Goal: Transaction & Acquisition: Purchase product/service

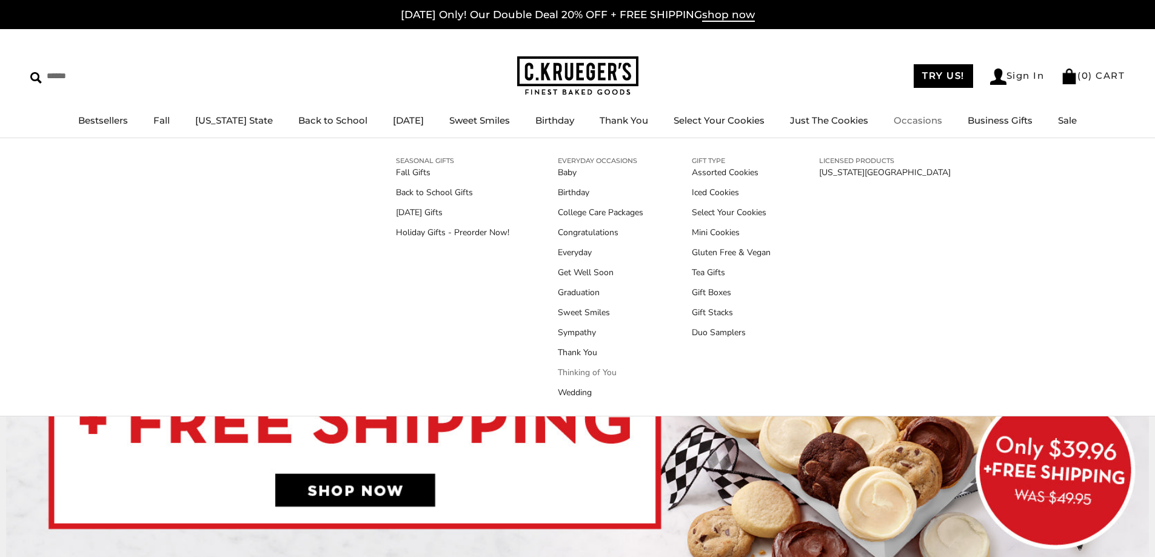
click at [582, 372] on link "Thinking of You" at bounding box center [601, 372] width 86 height 13
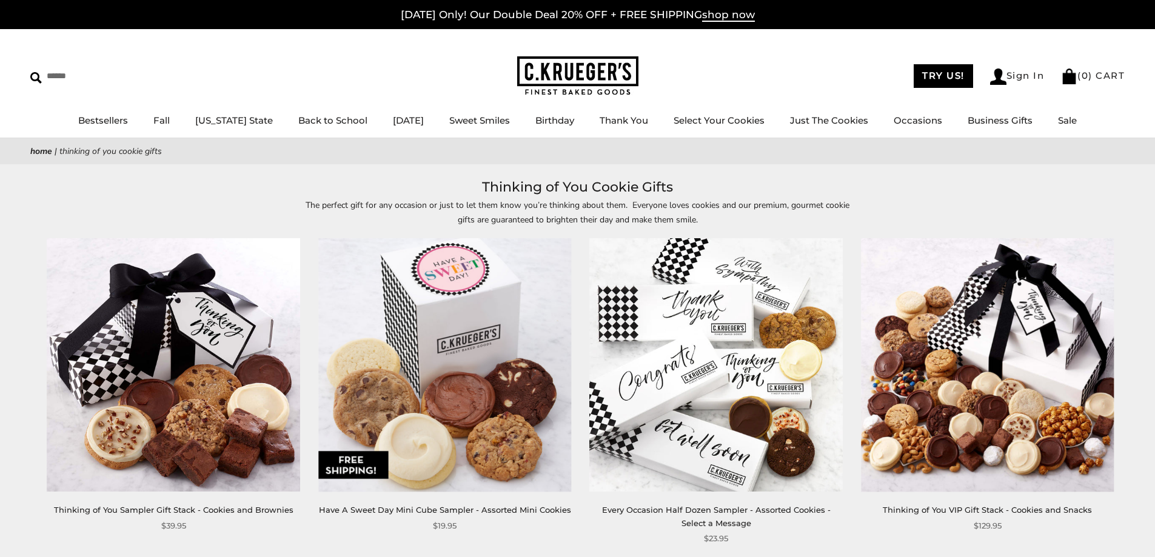
click at [482, 375] on img at bounding box center [444, 365] width 253 height 253
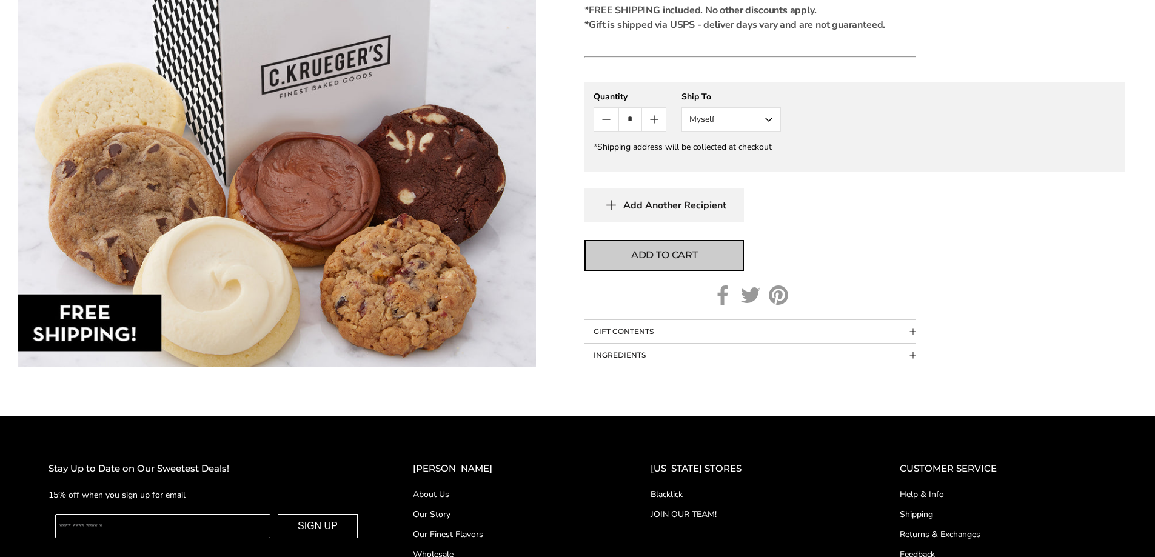
click at [683, 257] on span "Add to cart" at bounding box center [664, 255] width 67 height 15
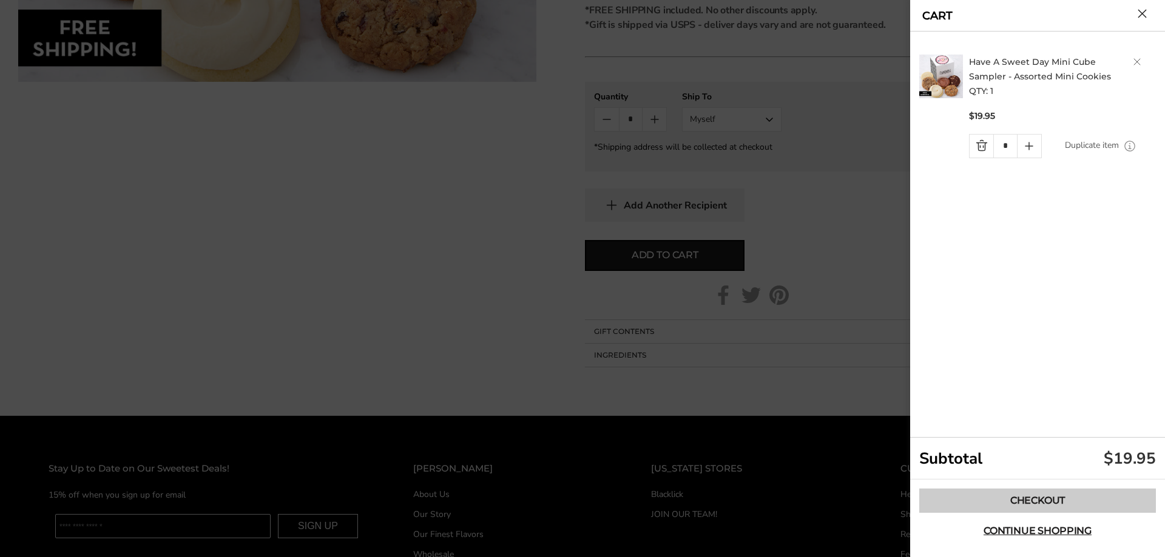
click at [1060, 500] on link "Checkout" at bounding box center [1037, 501] width 237 height 24
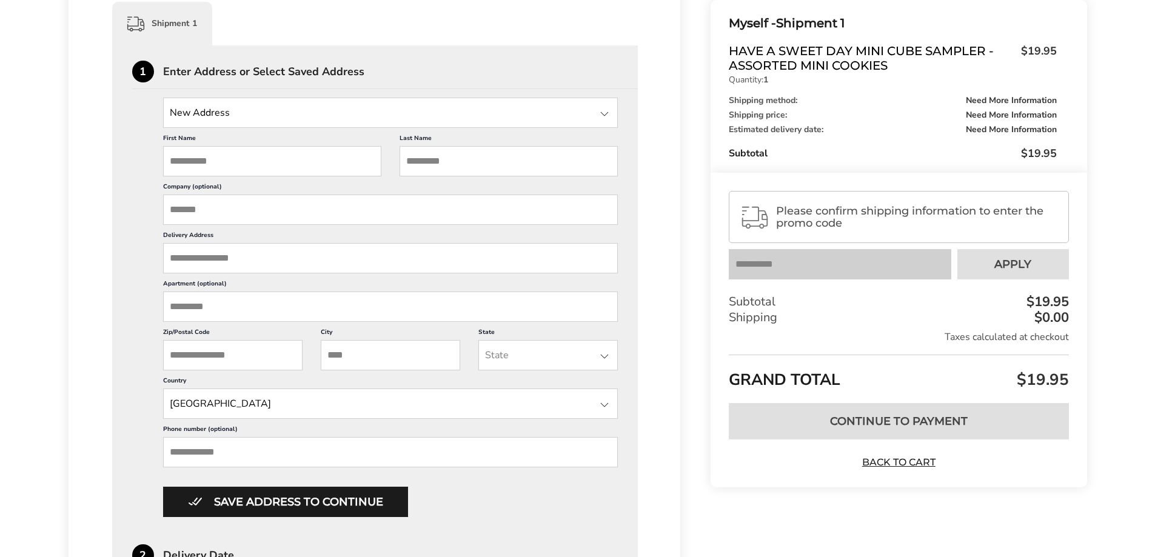
scroll to position [607, 0]
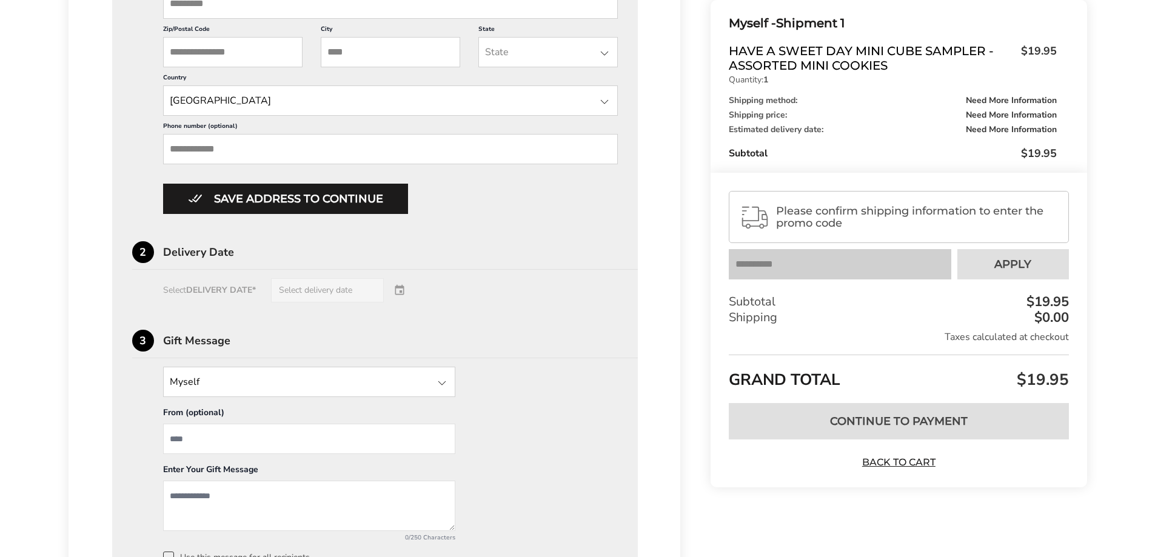
click at [326, 283] on div "Select DELIVERY DATE* Select delivery date" at bounding box center [375, 290] width 486 height 24
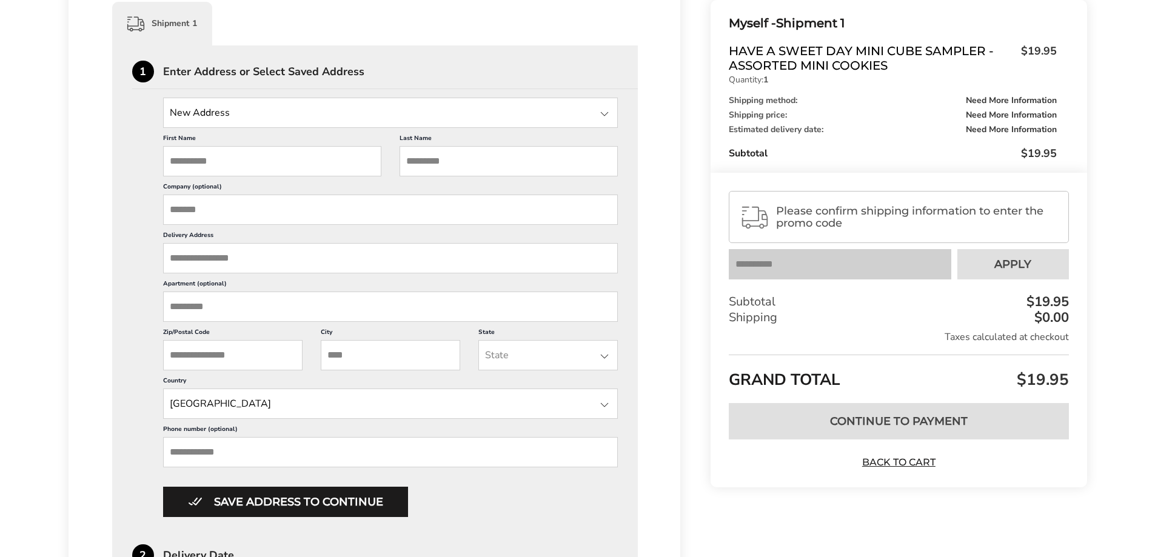
click at [249, 167] on input "First Name" at bounding box center [272, 161] width 218 height 30
type input "*****"
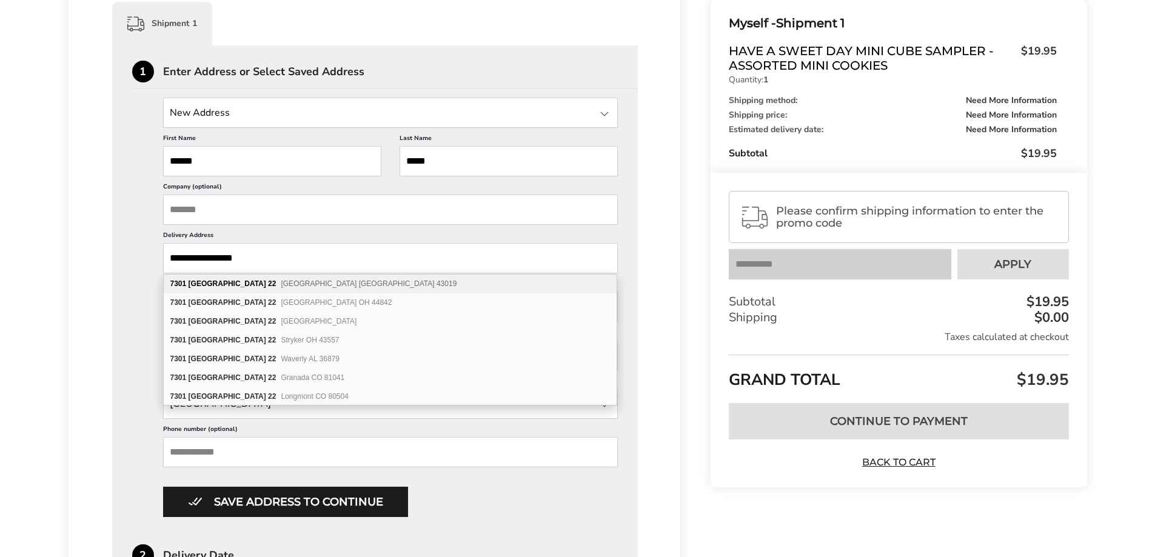
click at [288, 280] on span "Fredericktown OH 43019" at bounding box center [369, 284] width 176 height 8
type input "**********"
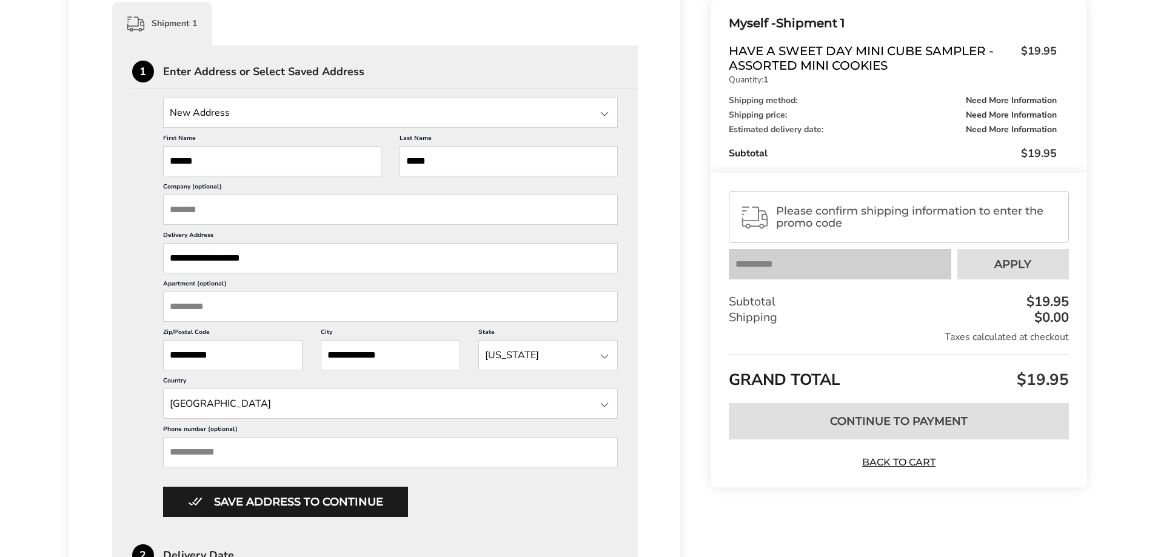
scroll to position [607, 0]
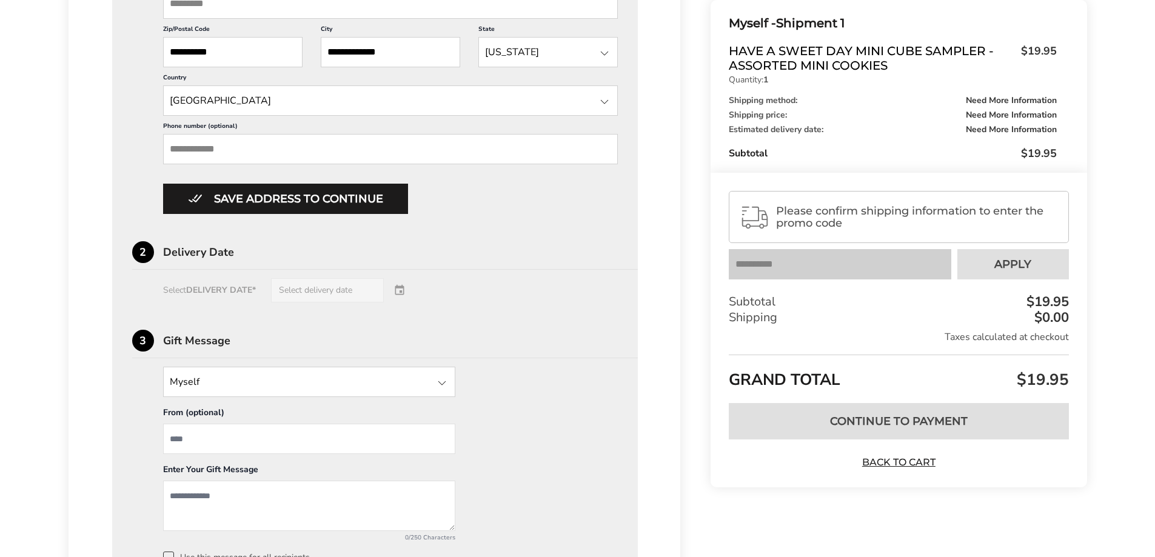
click at [350, 284] on div "Select DELIVERY DATE* Select delivery date" at bounding box center [375, 290] width 486 height 24
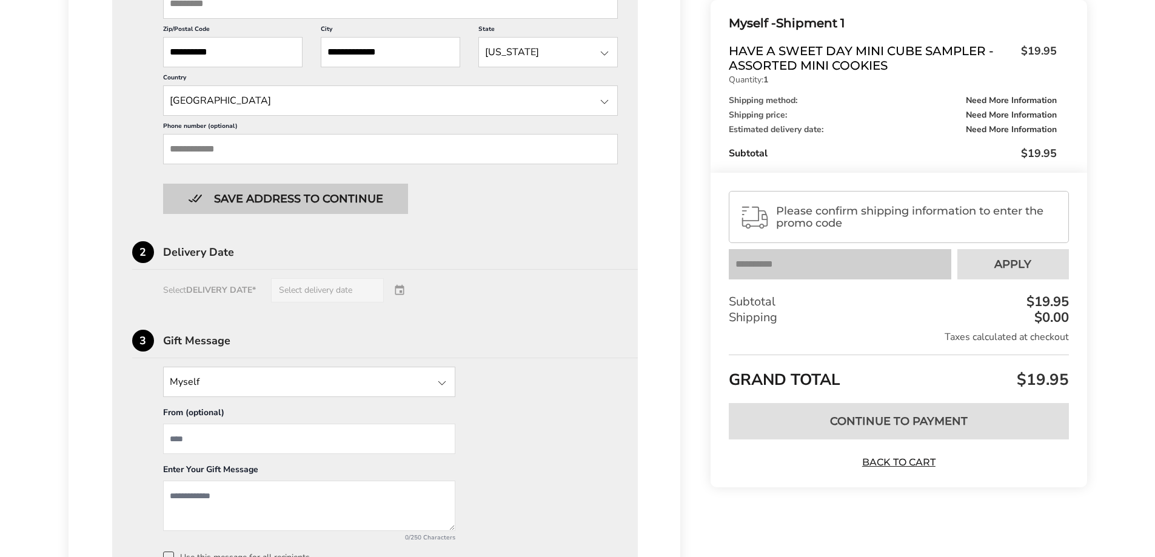
click at [329, 197] on button "Save address to continue" at bounding box center [285, 199] width 245 height 30
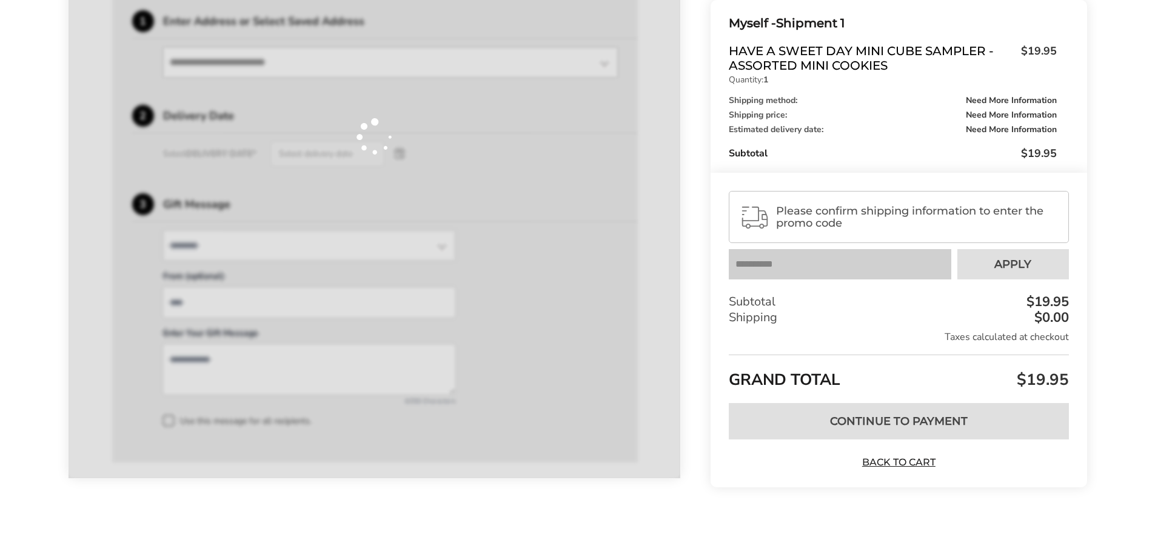
scroll to position [354, 0]
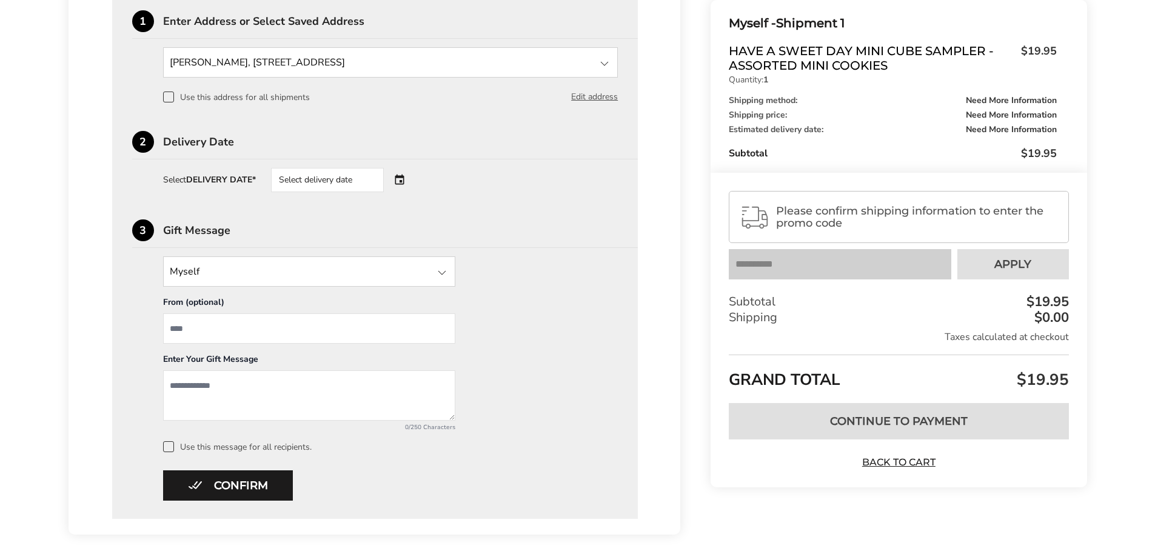
click at [402, 180] on div "Select delivery date" at bounding box center [344, 180] width 147 height 24
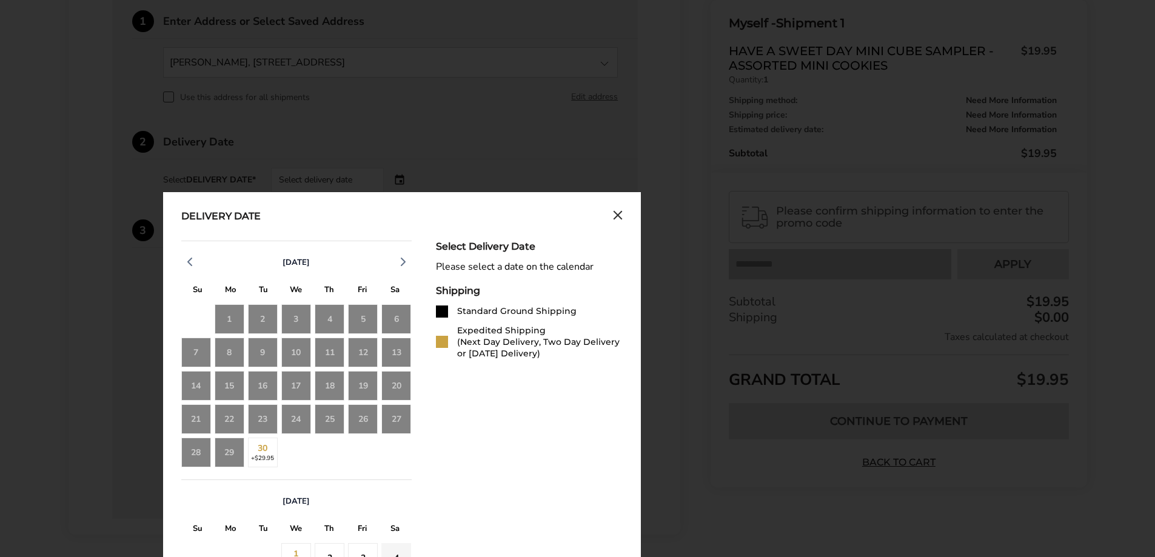
click at [229, 455] on div "29" at bounding box center [230, 453] width 30 height 30
click at [231, 452] on div "29" at bounding box center [230, 453] width 30 height 30
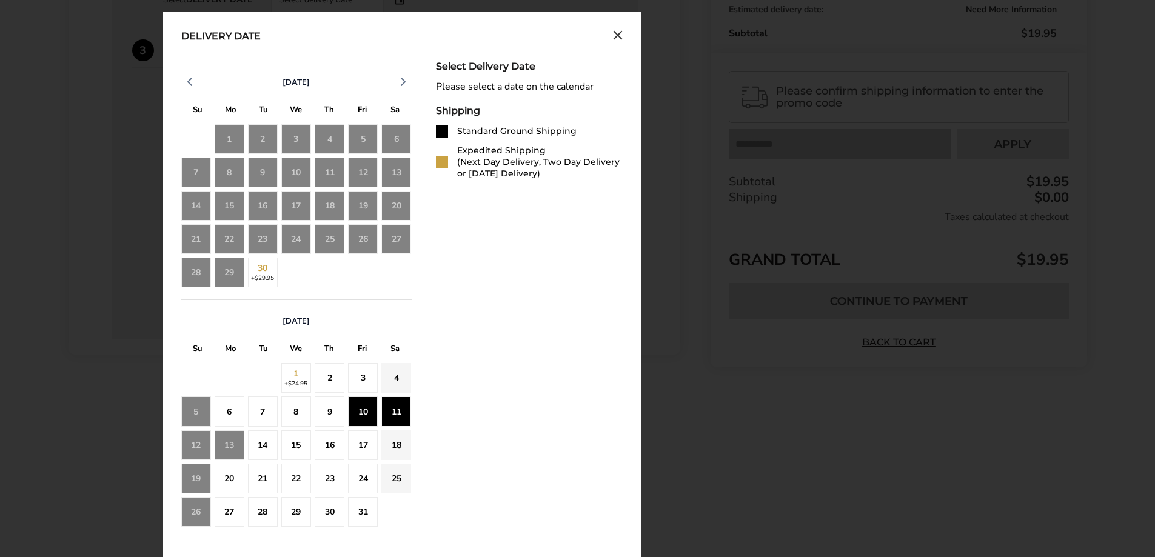
scroll to position [230, 0]
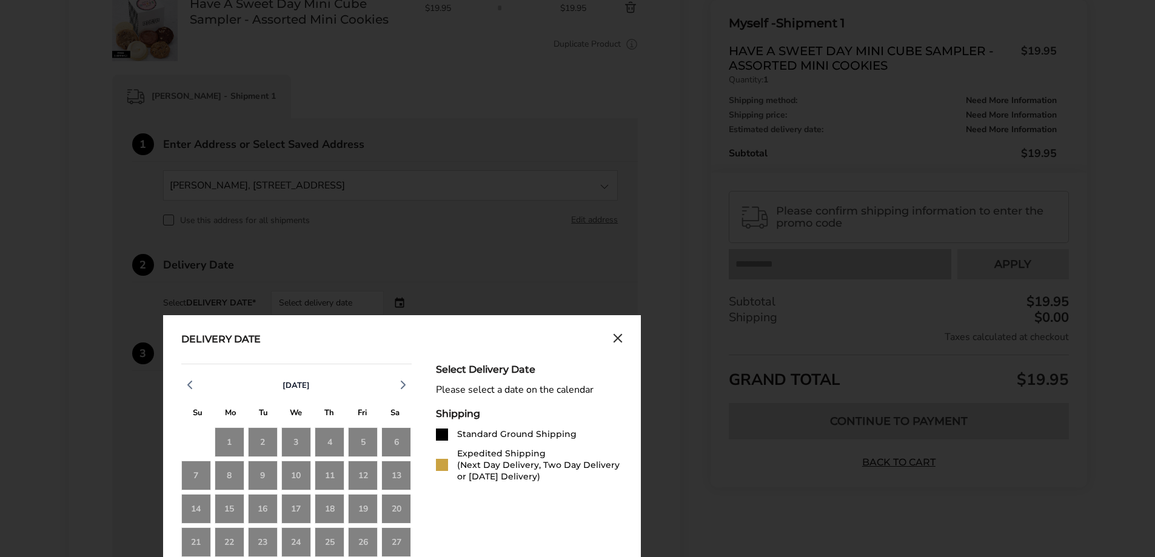
click at [620, 335] on icon "Close calendar" at bounding box center [618, 339] width 10 height 10
